Goal: Task Accomplishment & Management: Manage account settings

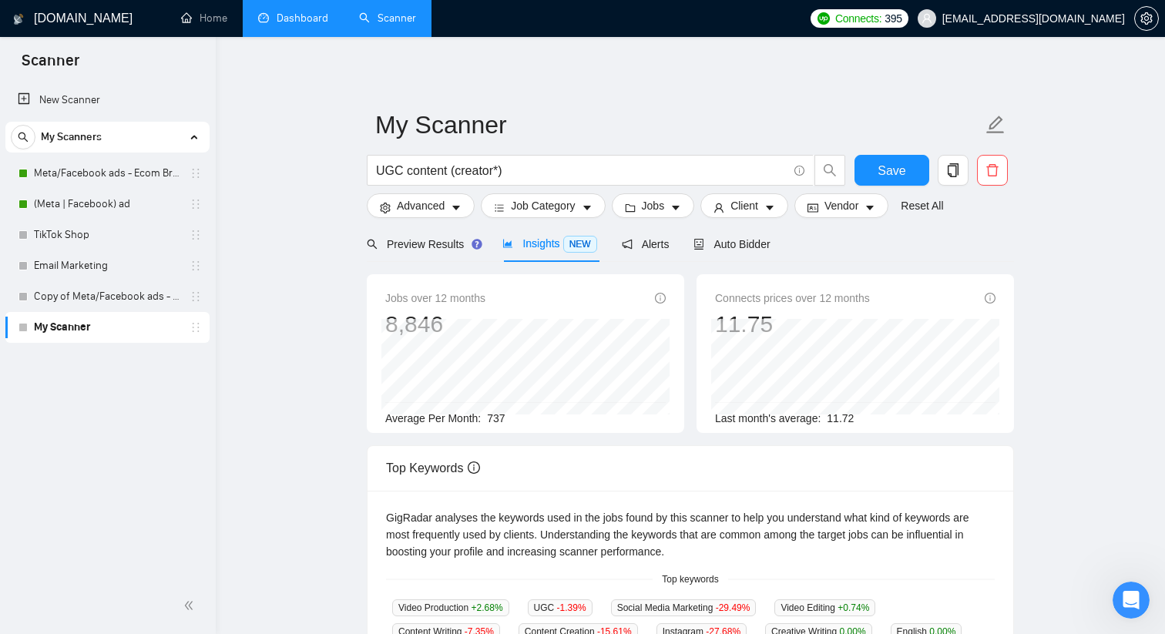
click at [270, 20] on link "Dashboard" at bounding box center [293, 18] width 70 height 13
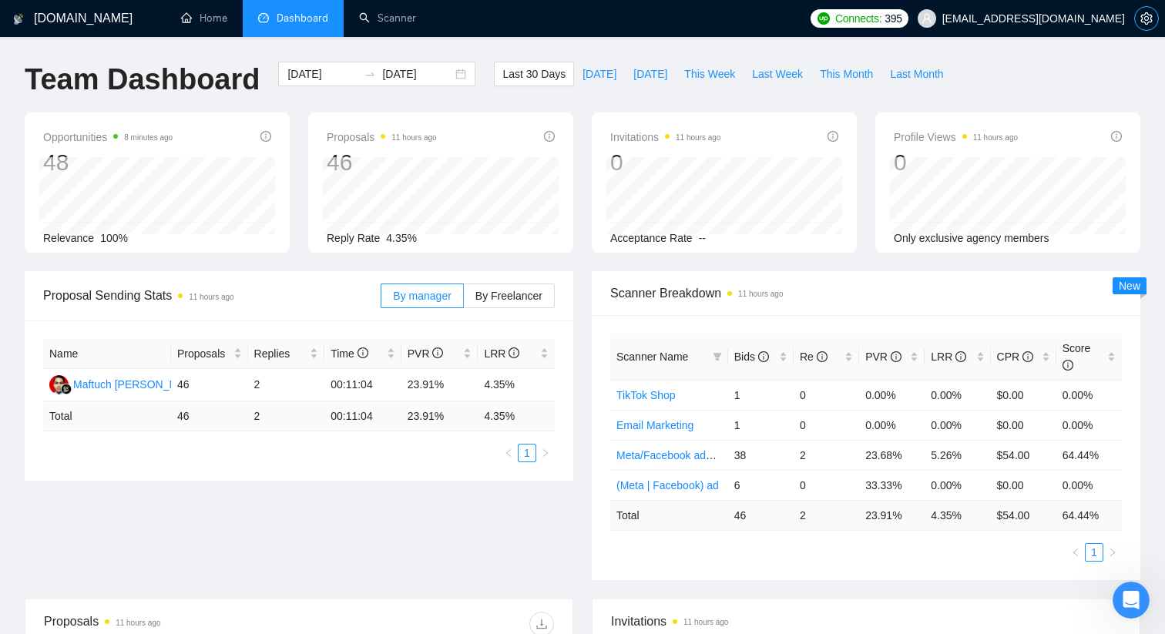
click at [1149, 8] on button "button" at bounding box center [1147, 18] width 25 height 25
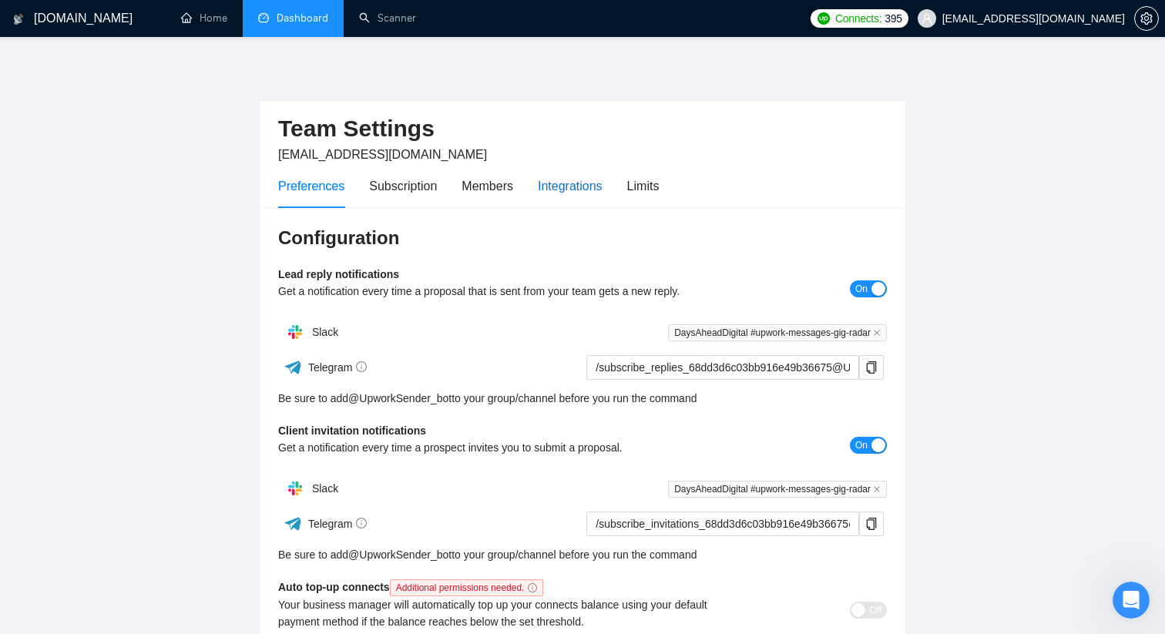
click at [588, 190] on div "Integrations" at bounding box center [570, 186] width 65 height 19
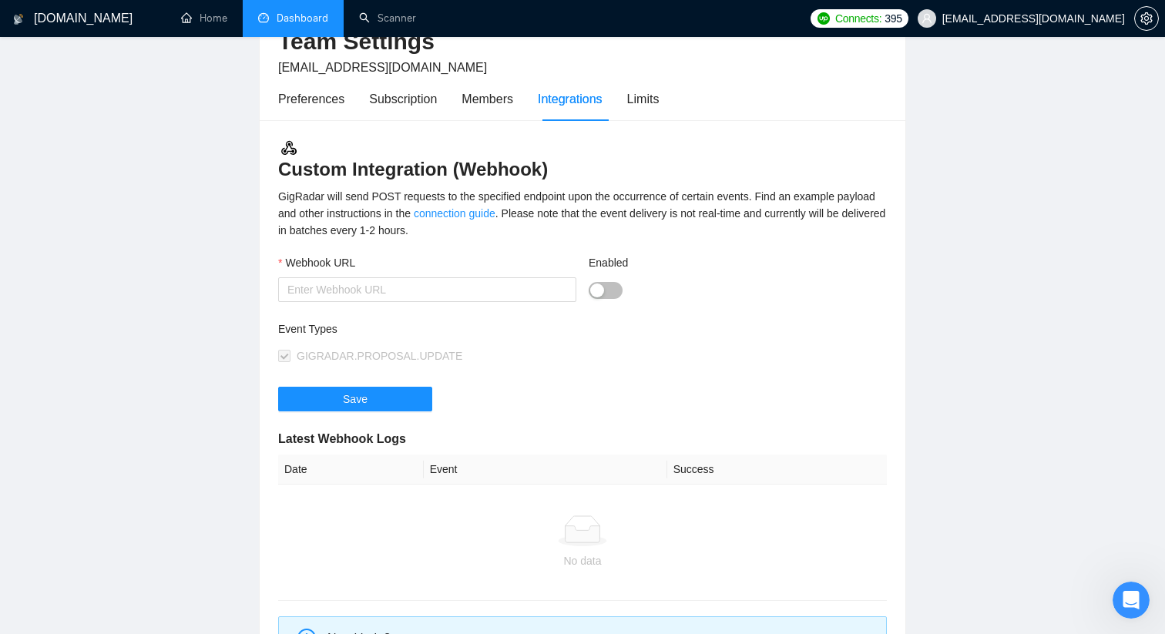
scroll to position [95, 0]
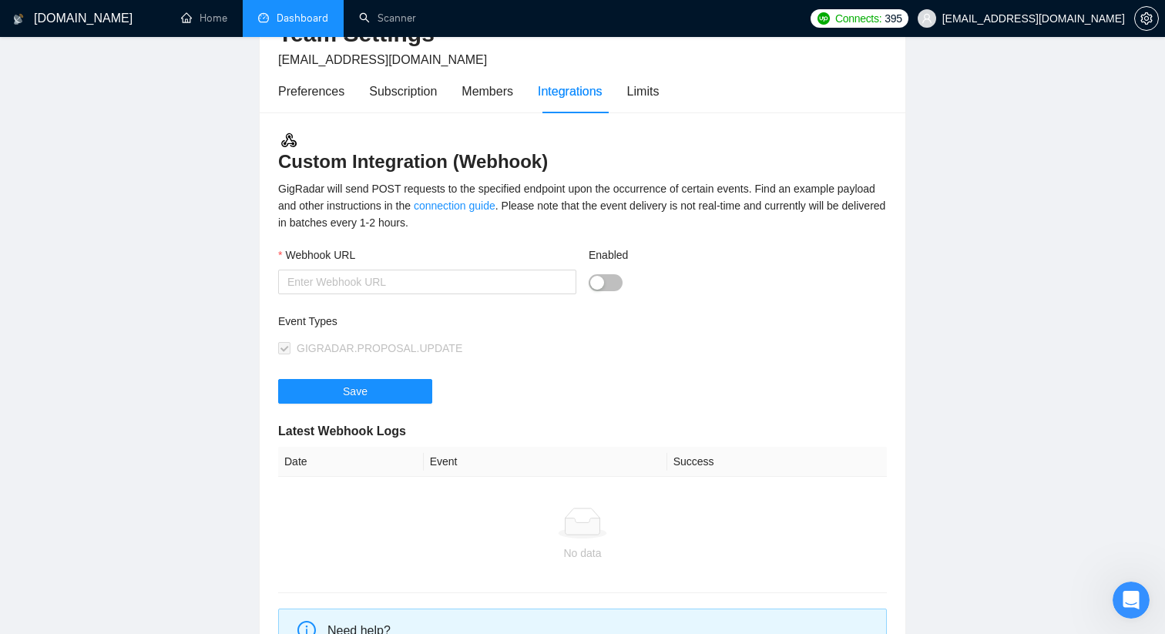
click at [607, 277] on button "Enabled" at bounding box center [606, 282] width 34 height 17
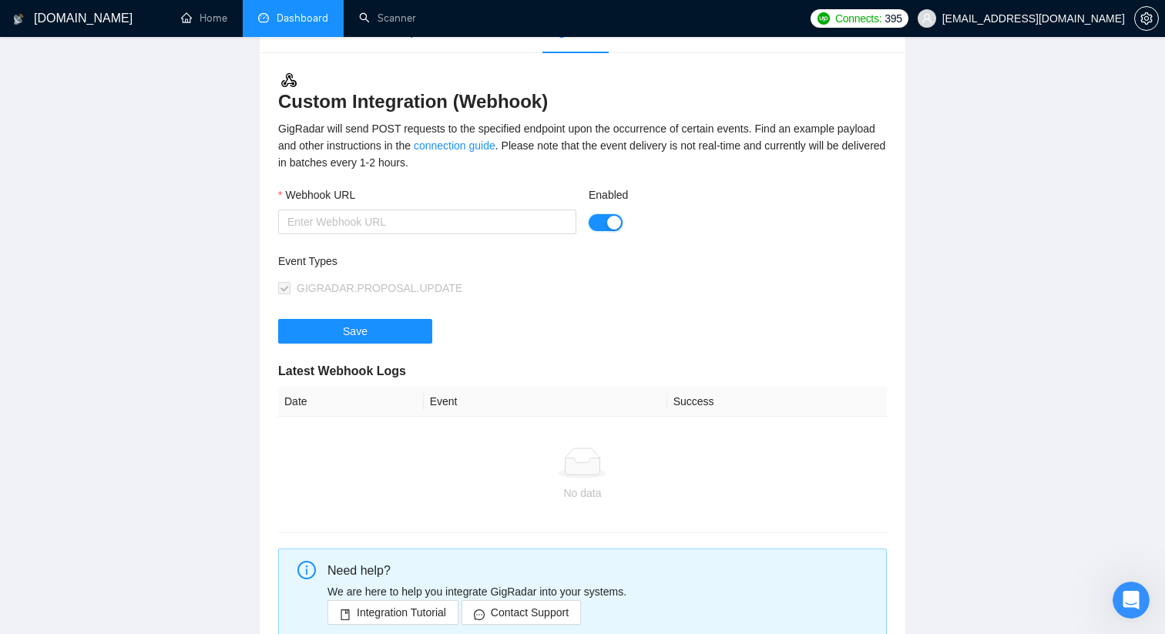
scroll to position [74, 0]
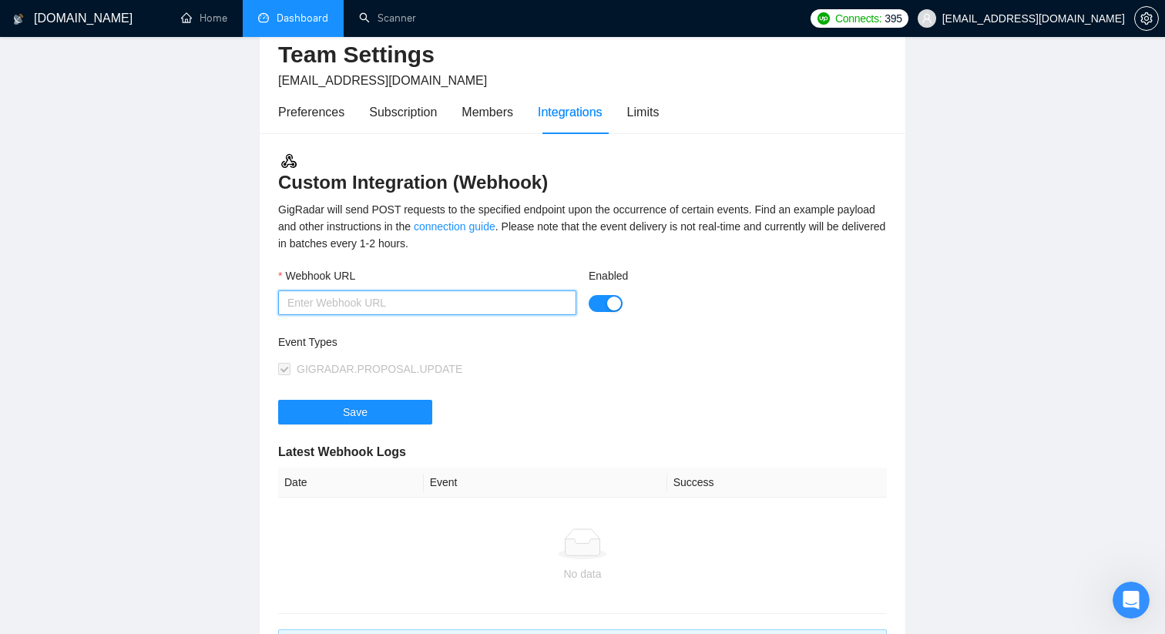
click at [447, 308] on input "Webhook URL" at bounding box center [427, 303] width 298 height 25
paste input "[URL][DOMAIN_NAME]"
type input "[URL][DOMAIN_NAME]"
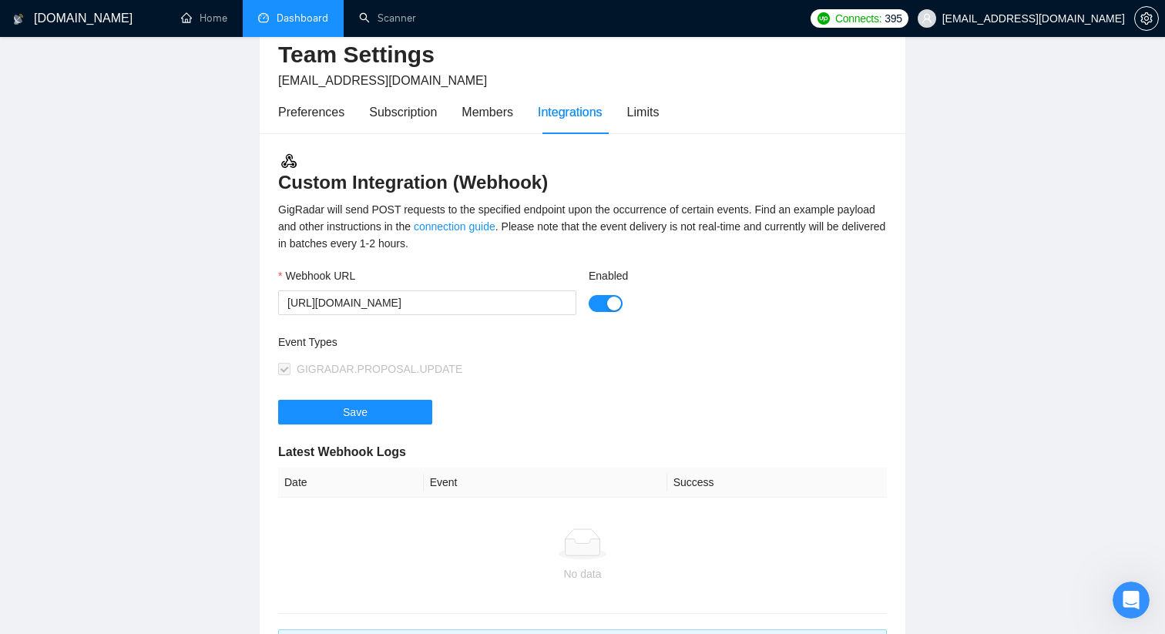
click at [689, 332] on div "Enabled" at bounding box center [738, 300] width 311 height 66
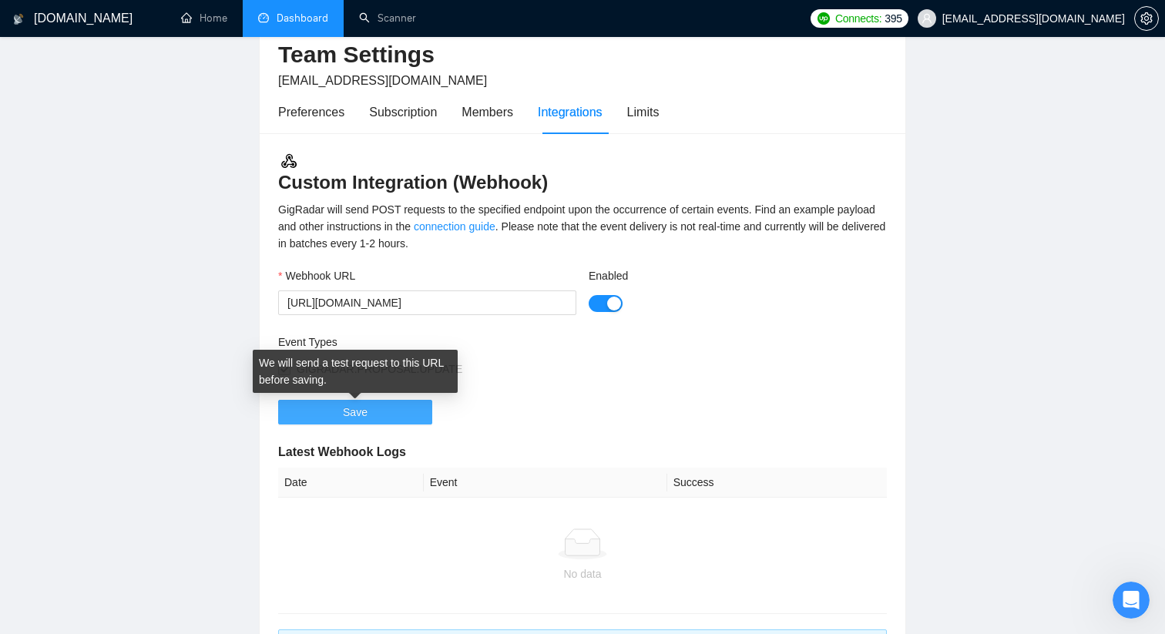
click at [383, 411] on button "Save" at bounding box center [355, 412] width 154 height 25
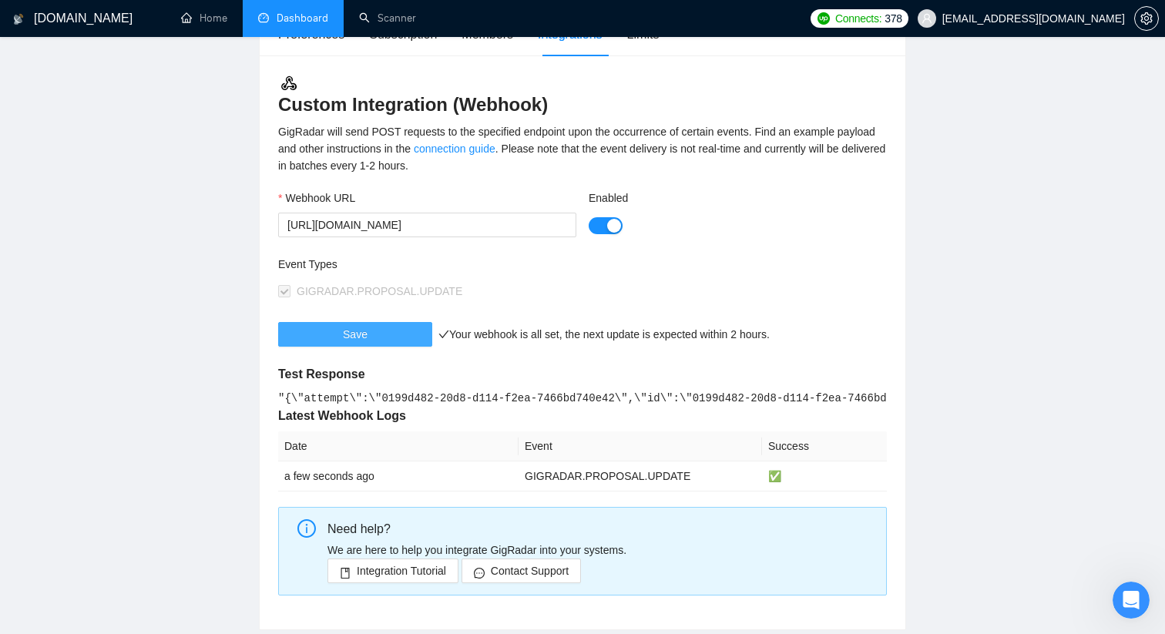
scroll to position [150, 0]
click at [605, 226] on button "Enabled" at bounding box center [606, 227] width 34 height 17
click at [382, 335] on button "Save" at bounding box center [355, 336] width 154 height 25
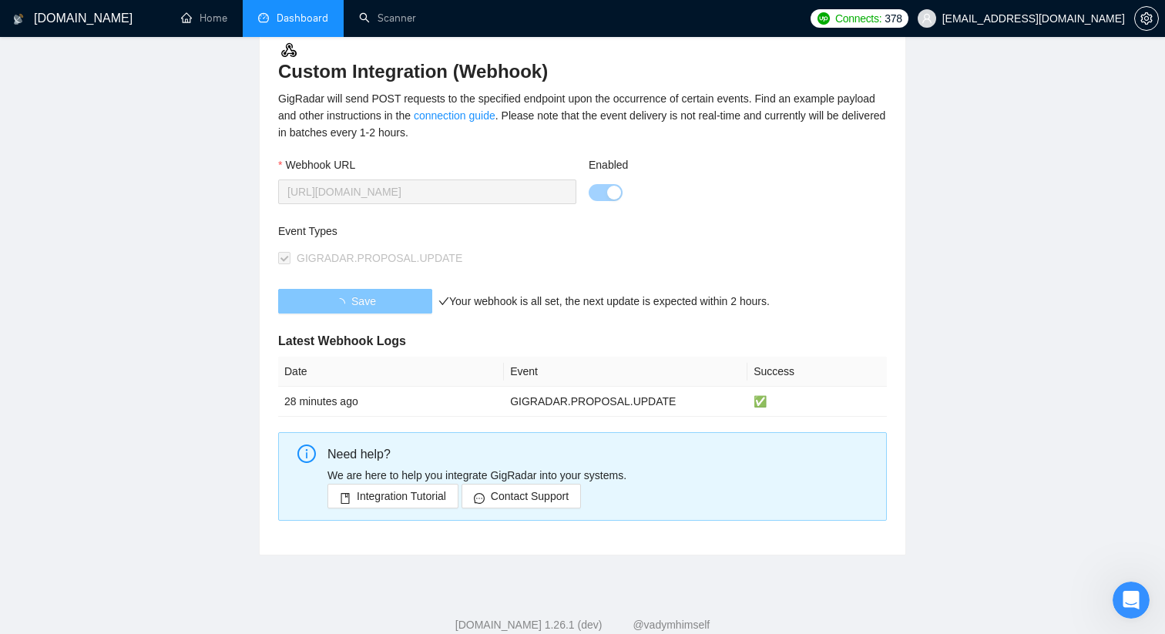
scroll to position [188, 0]
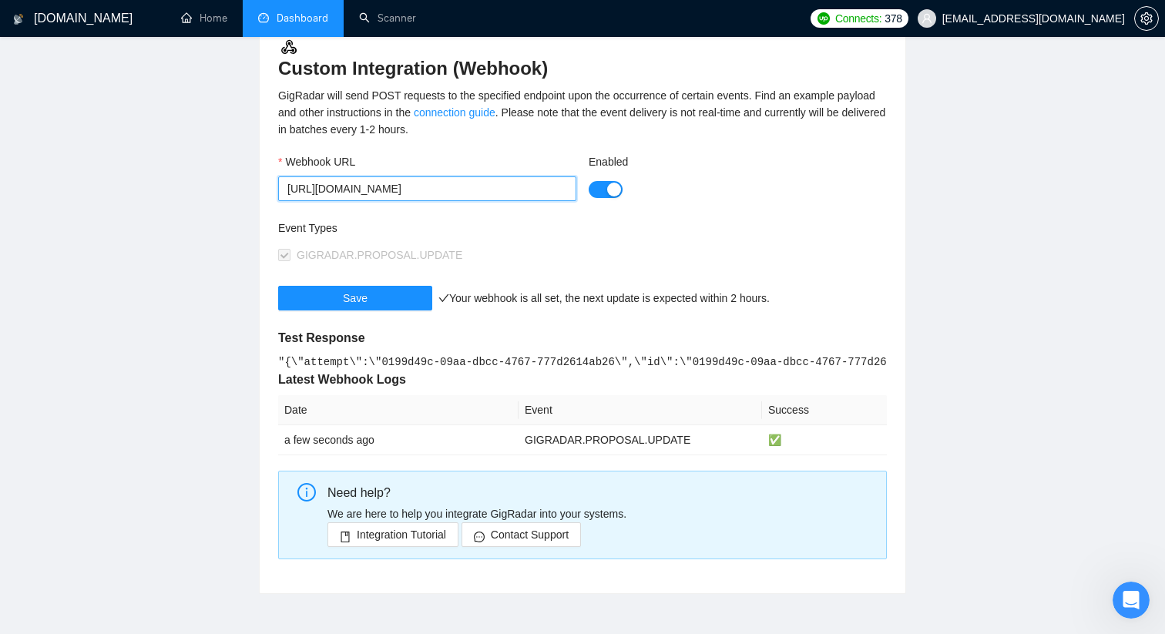
click at [509, 179] on input "[URL][DOMAIN_NAME]" at bounding box center [427, 189] width 298 height 25
click at [596, 238] on div "Event Types GIGRADAR.PROPOSAL.UPDATE" at bounding box center [582, 253] width 609 height 66
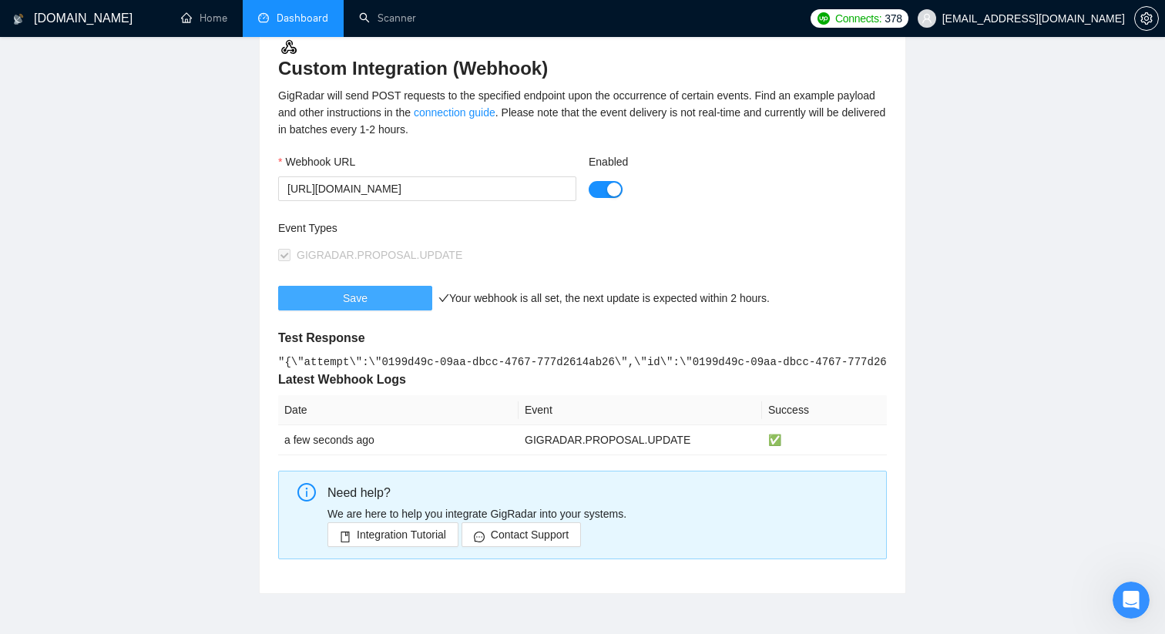
click at [392, 308] on button "Save" at bounding box center [355, 298] width 154 height 25
